Goal: Task Accomplishment & Management: Use online tool/utility

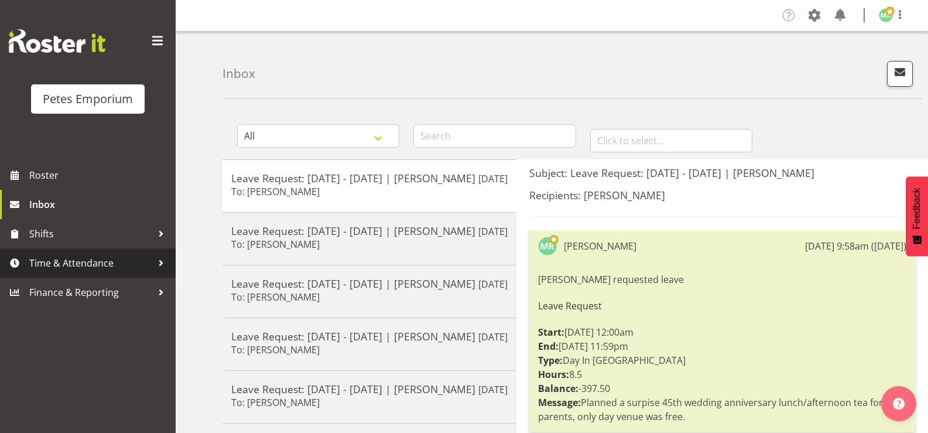
click at [102, 258] on span "Time & Attendance" at bounding box center [90, 263] width 123 height 18
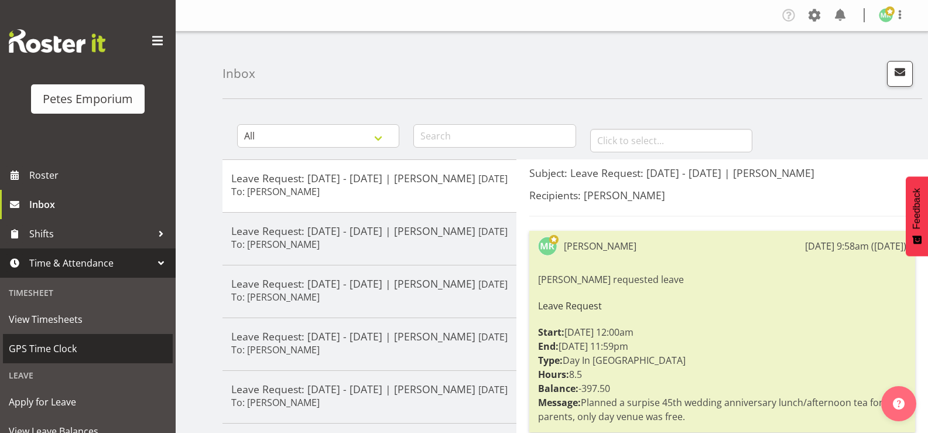
click at [94, 353] on span "GPS Time Clock" at bounding box center [88, 349] width 158 height 18
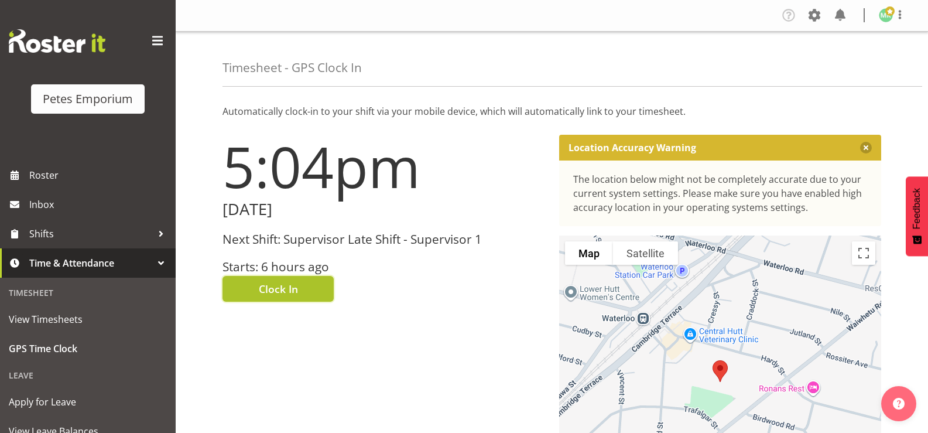
click at [257, 285] on button "Clock In" at bounding box center [278, 289] width 111 height 26
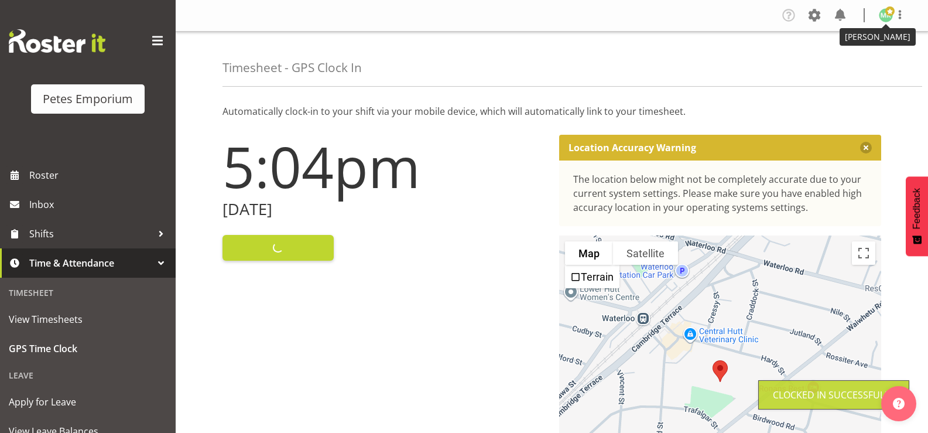
click at [890, 13] on span at bounding box center [890, 10] width 9 height 9
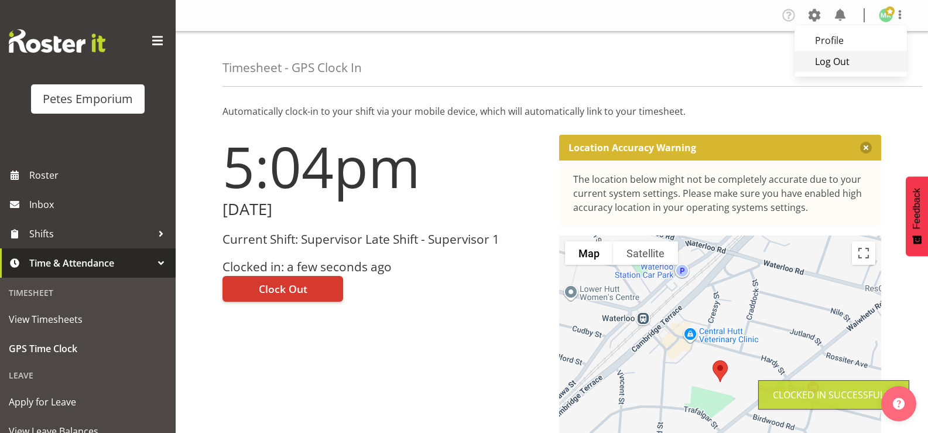
click at [848, 57] on link "Log Out" at bounding box center [851, 61] width 112 height 21
